Goal: Information Seeking & Learning: Learn about a topic

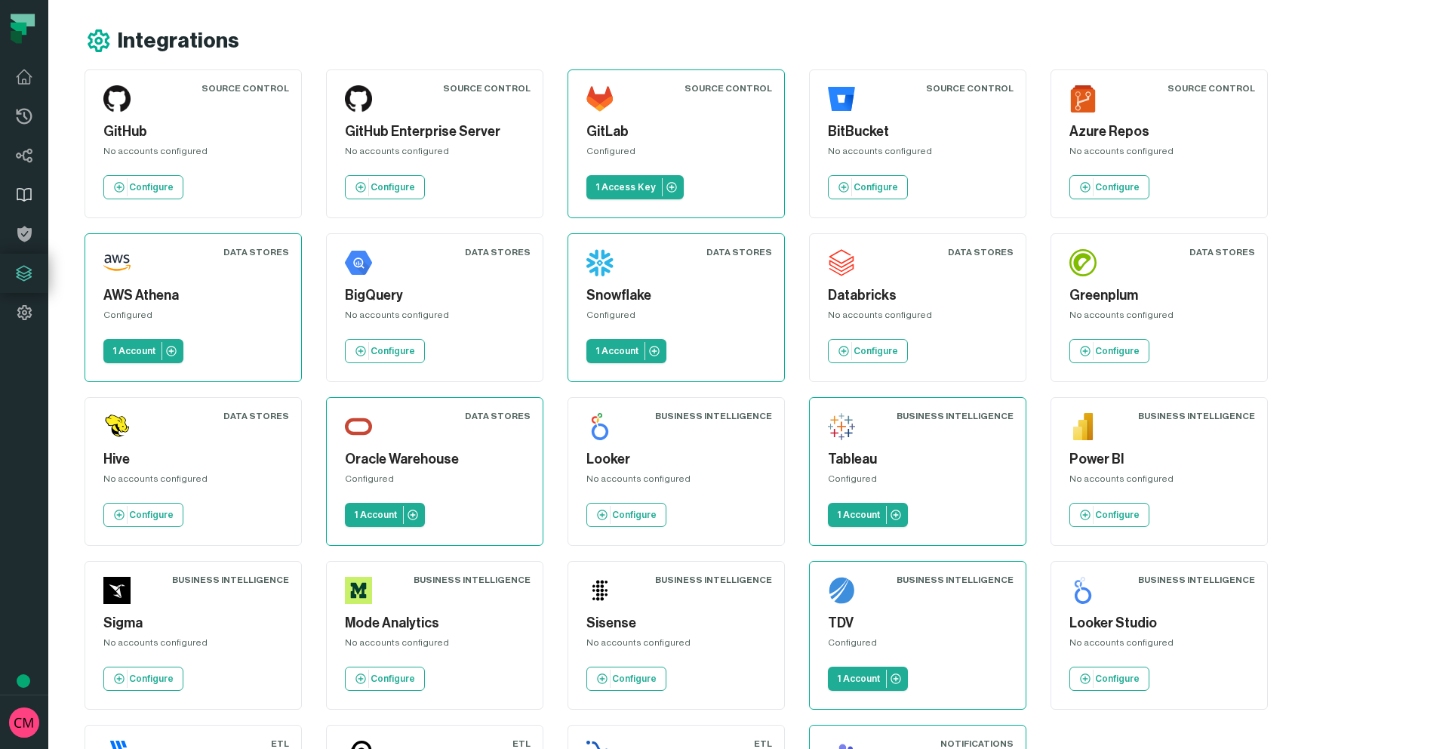
click at [24, 198] on icon at bounding box center [24, 195] width 18 height 18
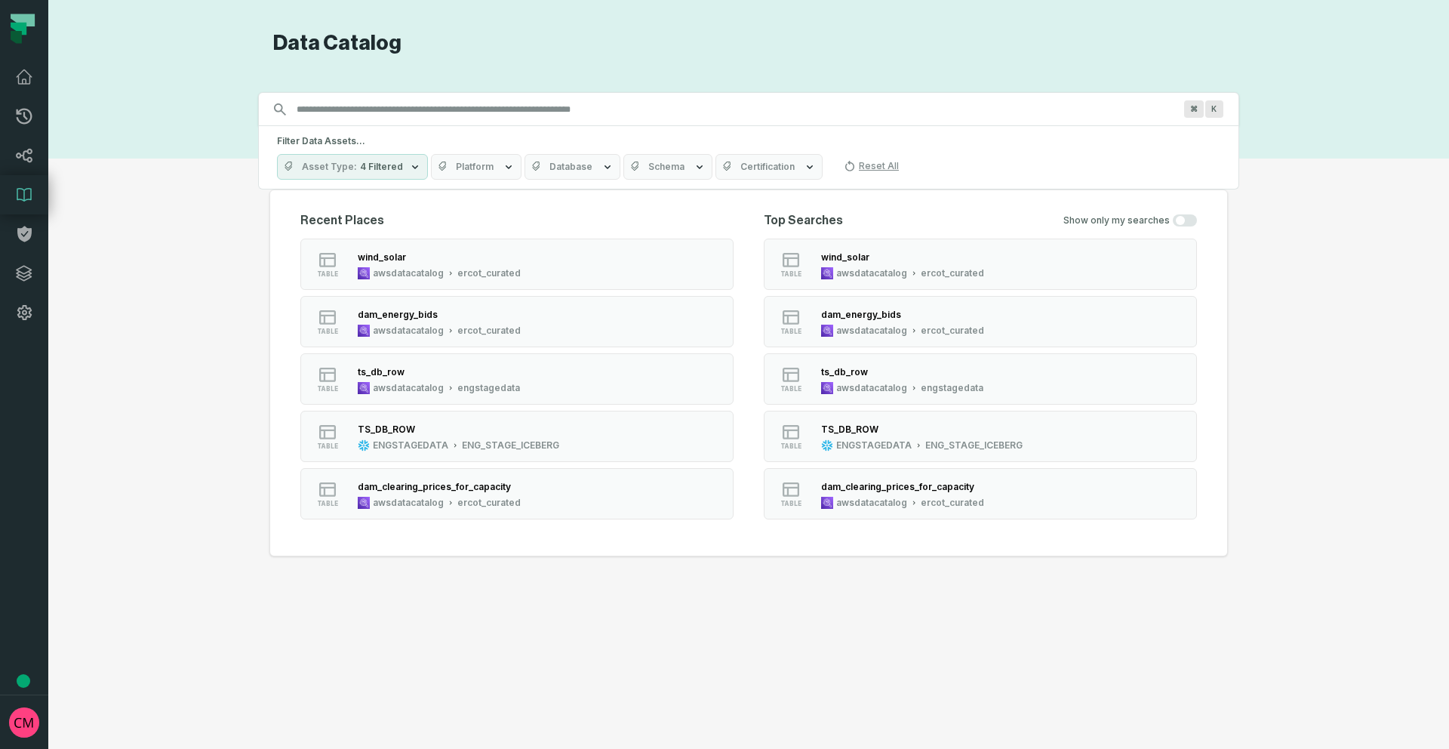
click at [346, 115] on input "Discovery Provider cmdk menu" at bounding box center [735, 109] width 895 height 24
click at [451, 262] on div "wind_solar" at bounding box center [439, 256] width 163 height 15
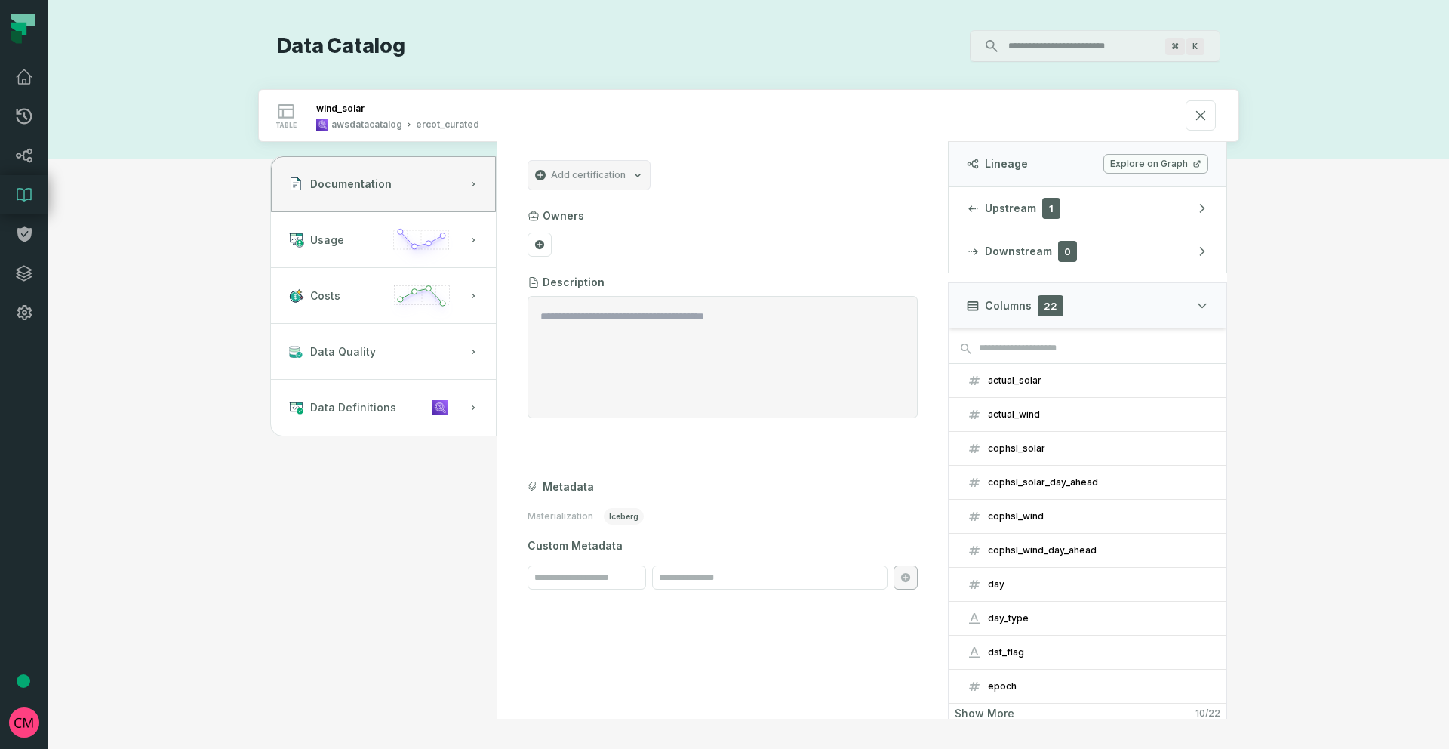
click at [638, 343] on textarea "Entity Description" at bounding box center [722, 357] width 365 height 97
click at [340, 247] on span "Usage" at bounding box center [327, 239] width 34 height 15
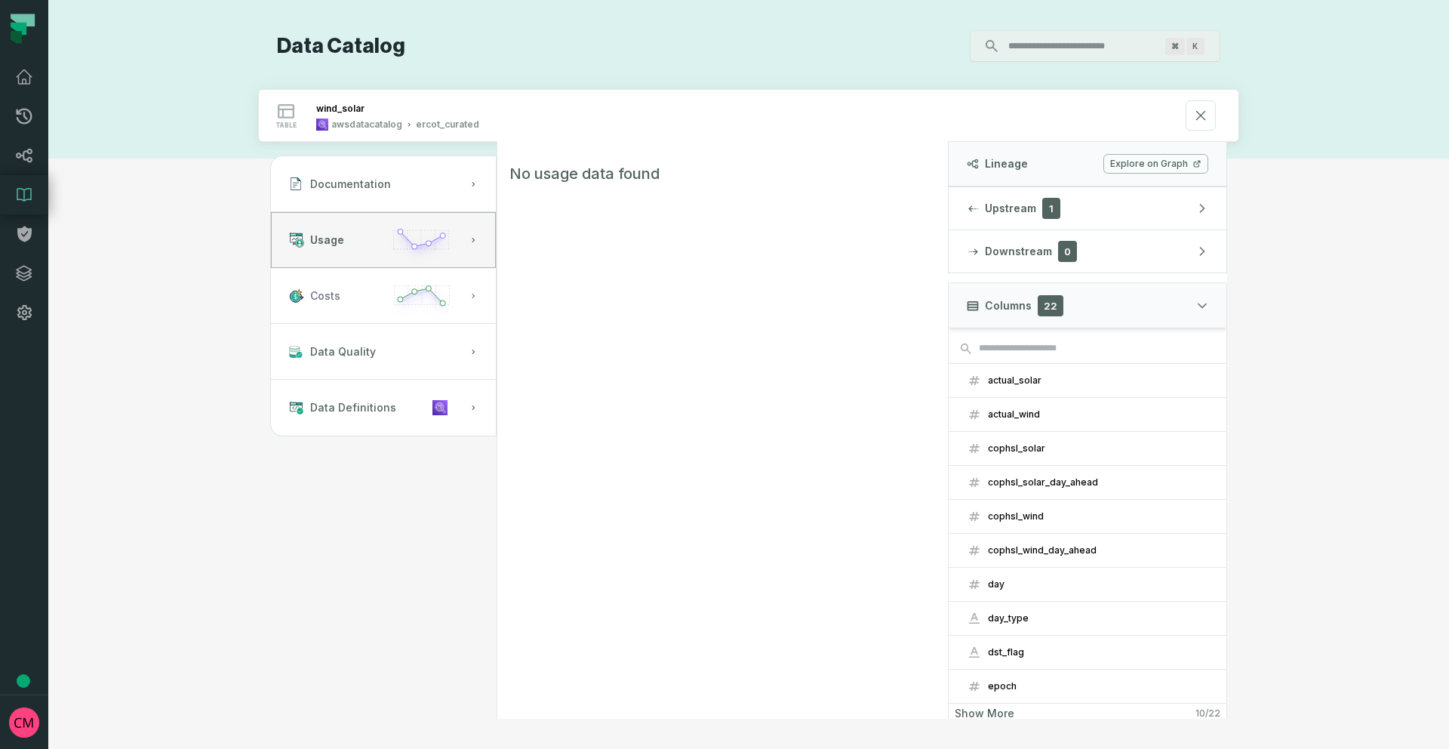
click at [335, 295] on span "Costs" at bounding box center [325, 295] width 30 height 15
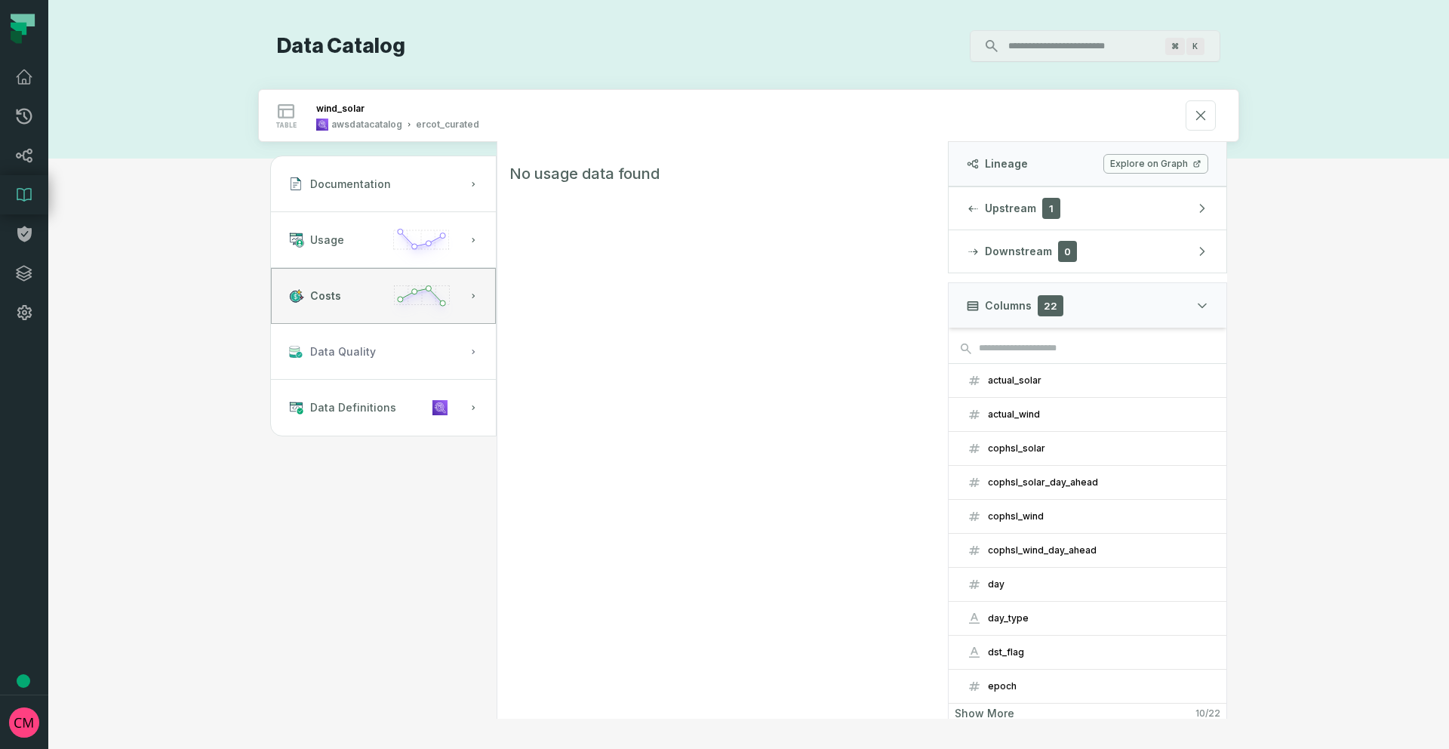
click at [333, 349] on span "Data Quality" at bounding box center [343, 351] width 66 height 15
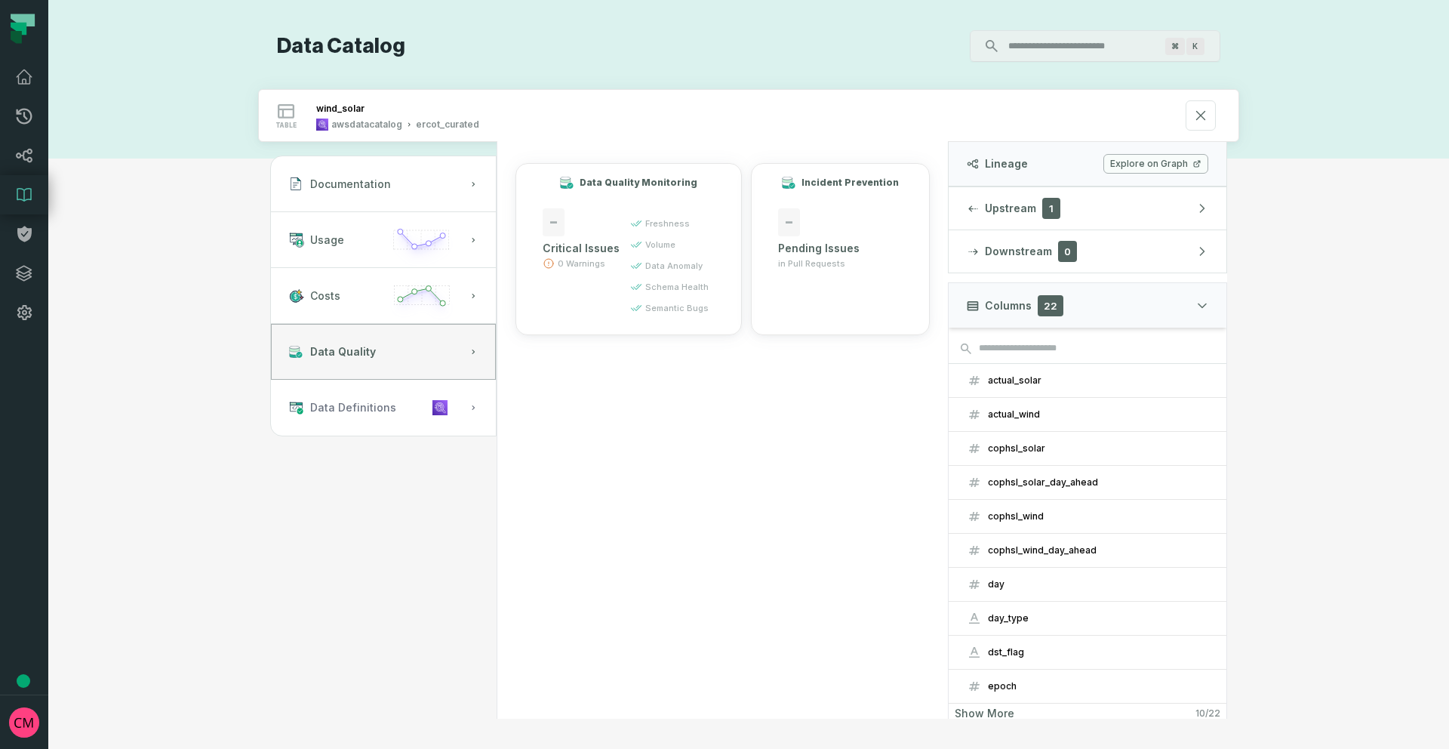
click at [325, 410] on span "Data Definitions" at bounding box center [353, 407] width 86 height 15
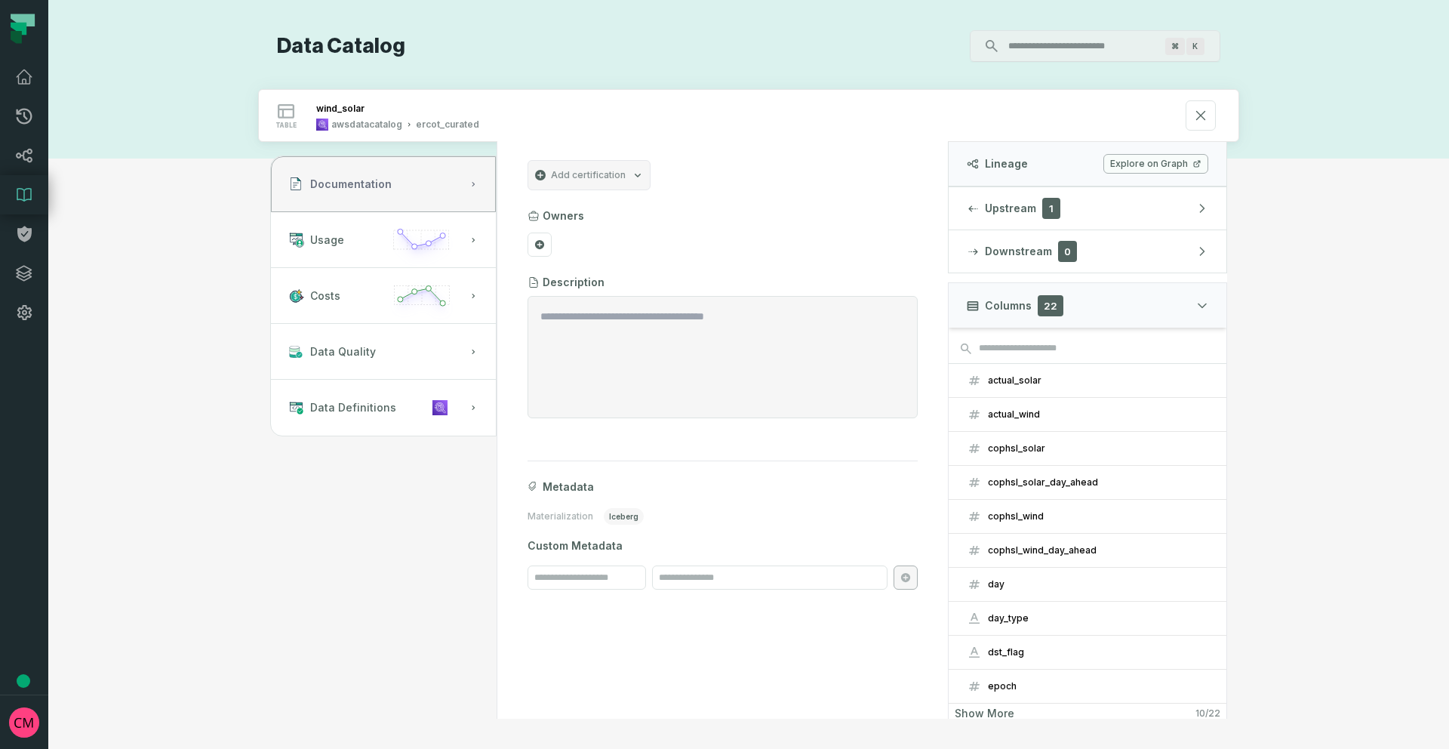
click at [358, 184] on span "Documentation" at bounding box center [351, 184] width 82 height 15
click at [1198, 109] on icon at bounding box center [1200, 115] width 17 height 17
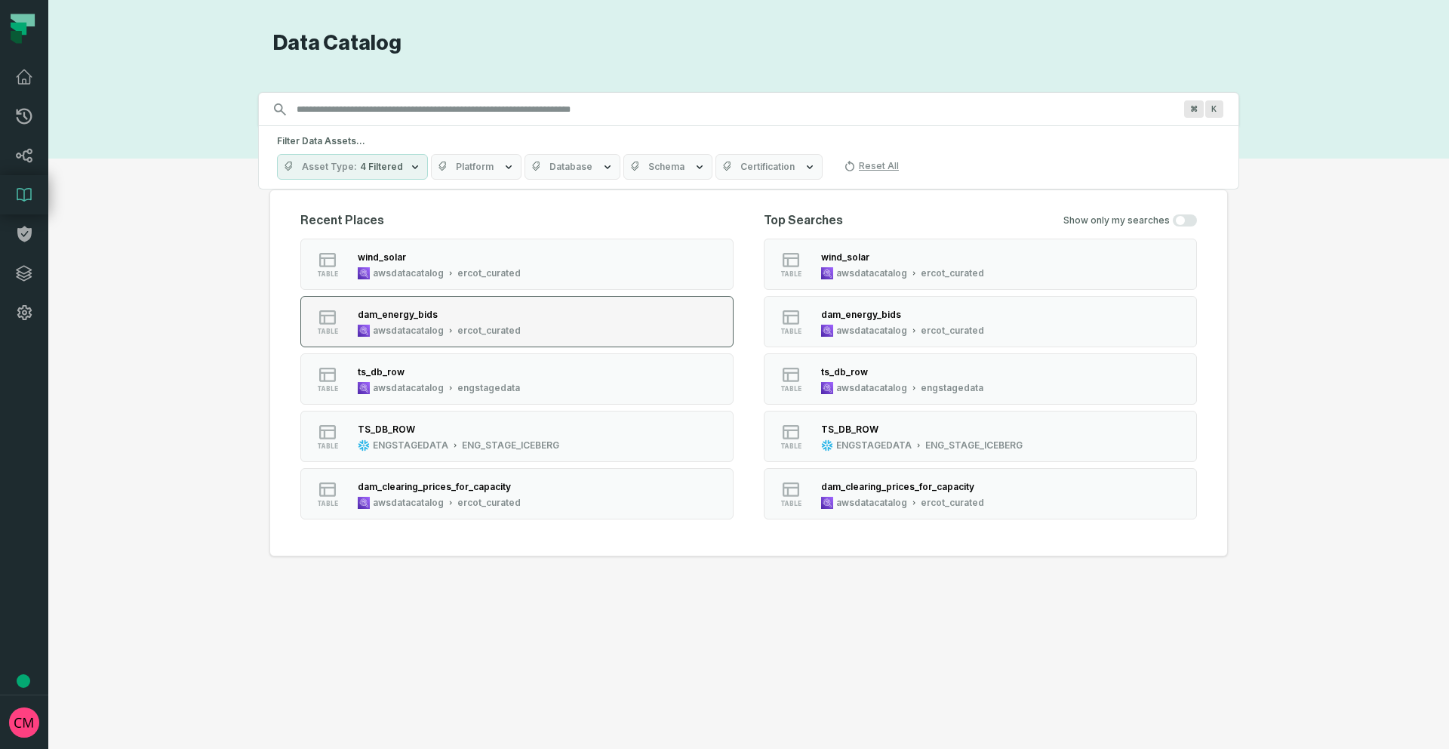
click at [500, 334] on div "ercot_curated" at bounding box center [488, 331] width 63 height 12
